Goal: Task Accomplishment & Management: Use online tool/utility

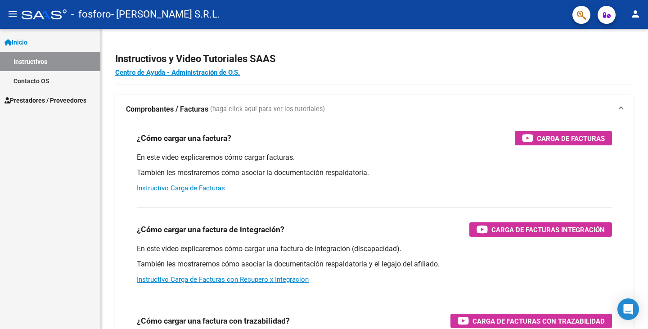
click at [42, 103] on span "Prestadores / Proveedores" at bounding box center [45, 100] width 82 height 10
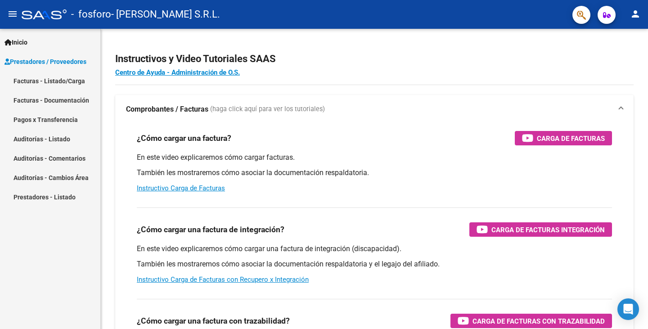
click at [51, 80] on link "Facturas - Listado/Carga" at bounding box center [50, 80] width 100 height 19
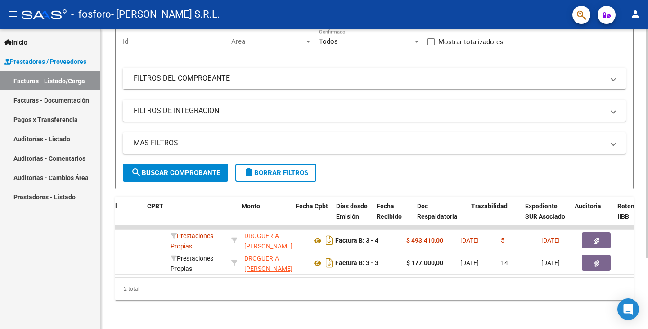
scroll to position [0, 415]
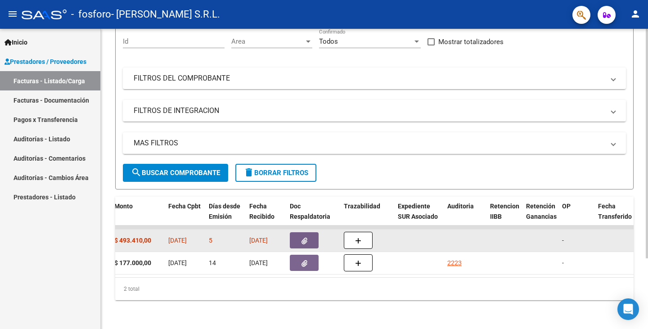
click at [304, 237] on icon "button" at bounding box center [304, 240] width 6 height 7
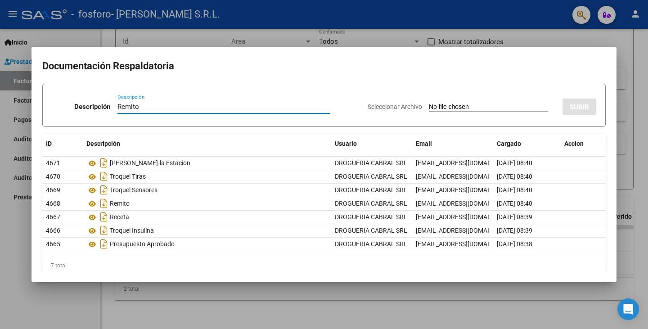
type input "Remito"
click at [472, 105] on input "Seleccionar Archivo" at bounding box center [488, 107] width 119 height 9
type input "C:\fakepath\Remito Traza Paciente.pdf"
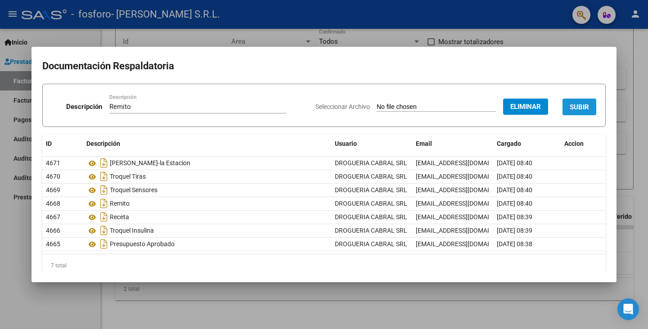
click at [573, 110] on span "SUBIR" at bounding box center [578, 107] width 19 height 8
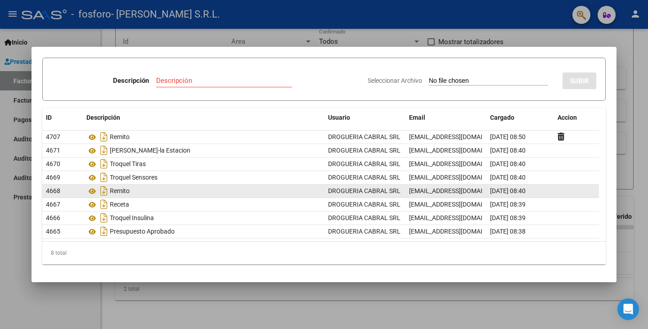
scroll to position [0, 0]
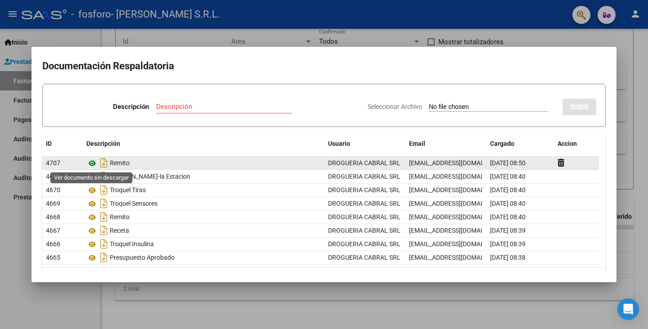
click at [92, 161] on icon at bounding box center [92, 163] width 12 height 11
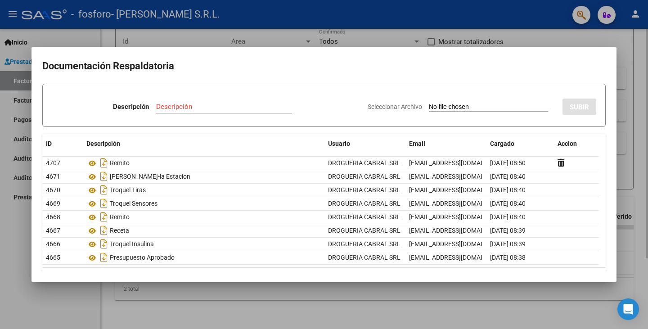
click at [632, 93] on div at bounding box center [324, 164] width 648 height 329
